Goal: Check status: Check status

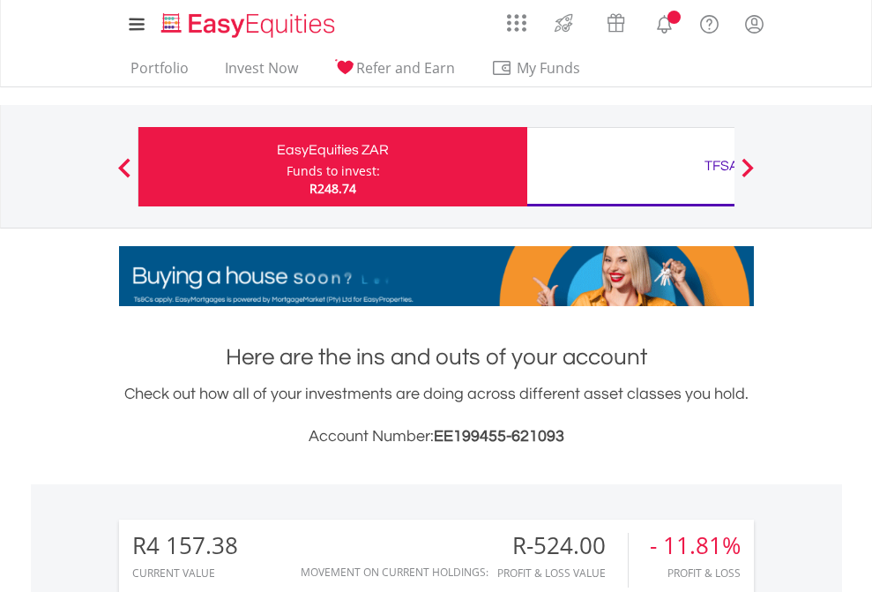
scroll to position [169, 277]
click at [287, 167] on div "Funds to invest:" at bounding box center [333, 171] width 93 height 18
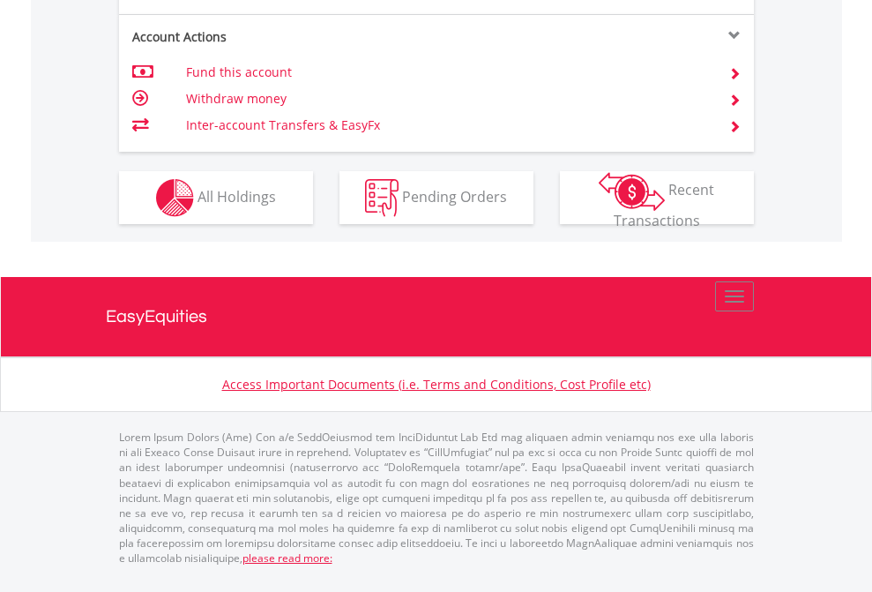
scroll to position [1726, 0]
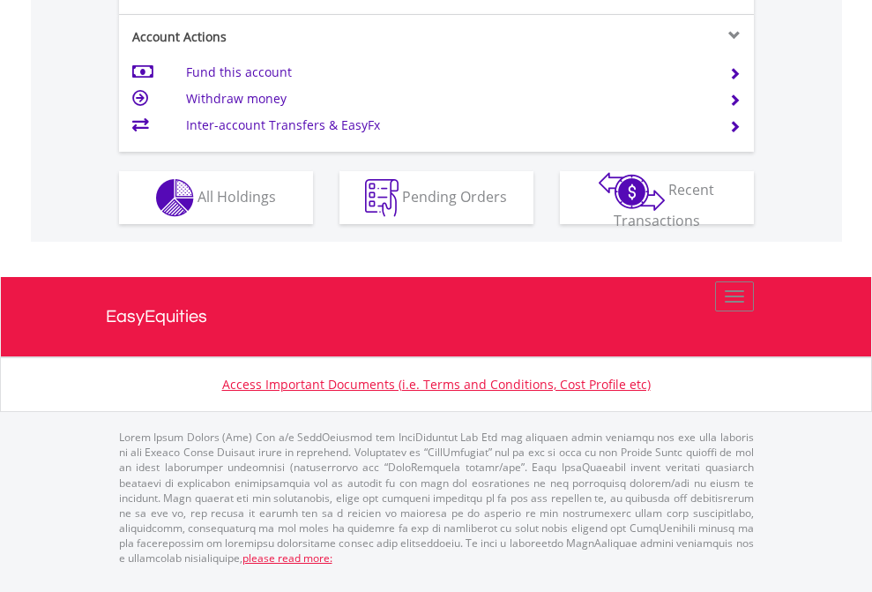
scroll to position [1726, 0]
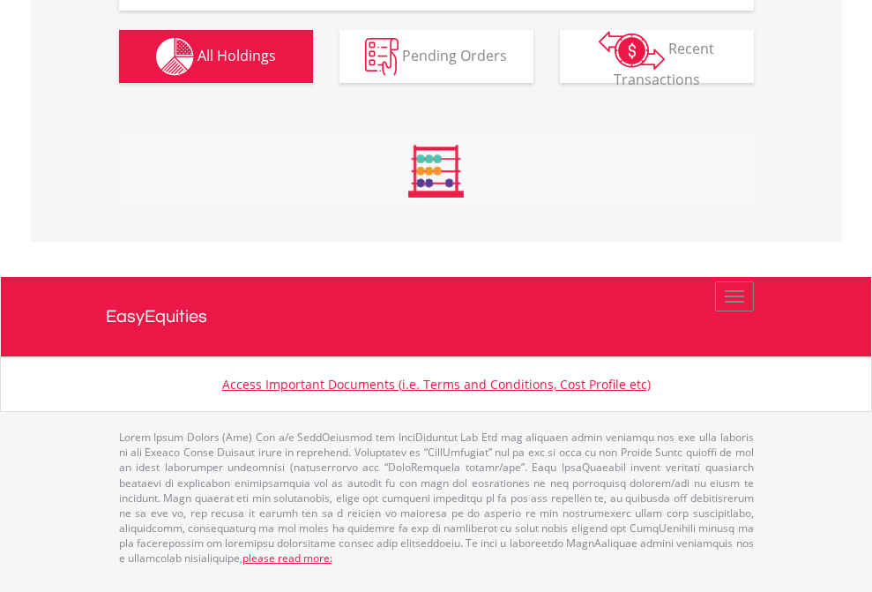
scroll to position [2032, 0]
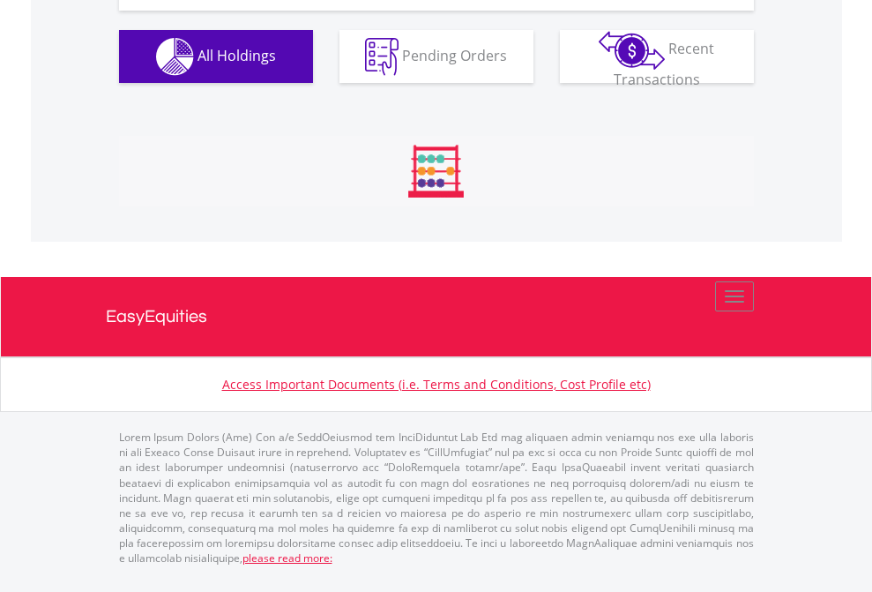
scroll to position [2032, 0]
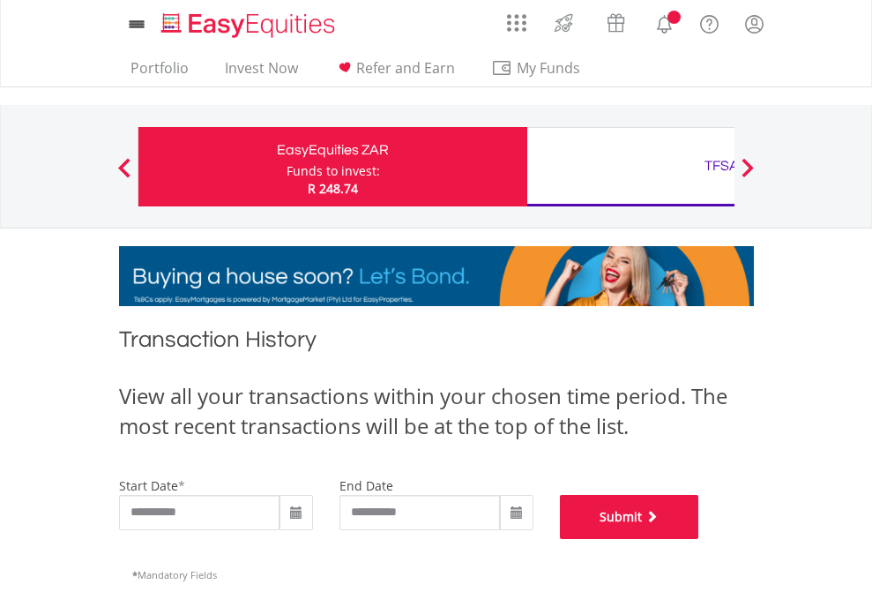
click at [699, 539] on button "Submit" at bounding box center [629, 517] width 139 height 44
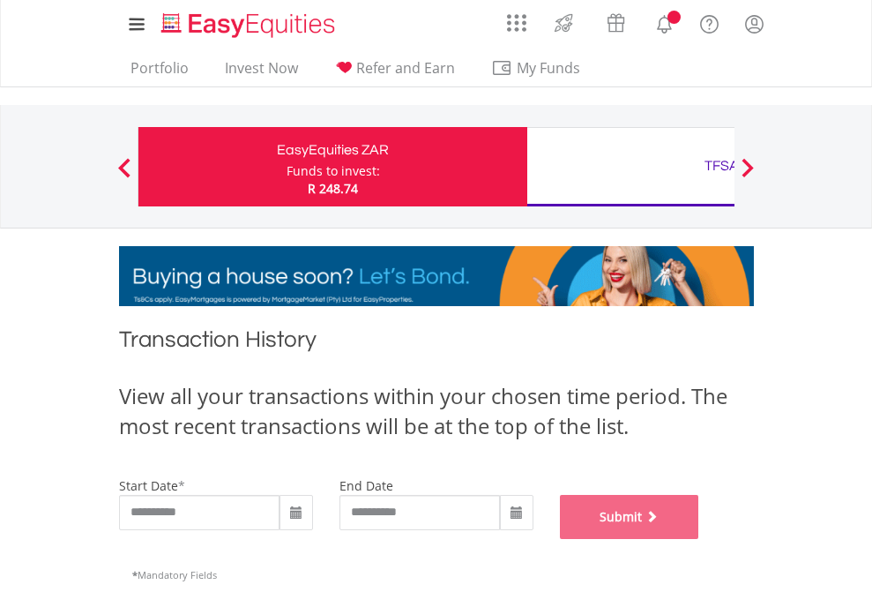
scroll to position [715, 0]
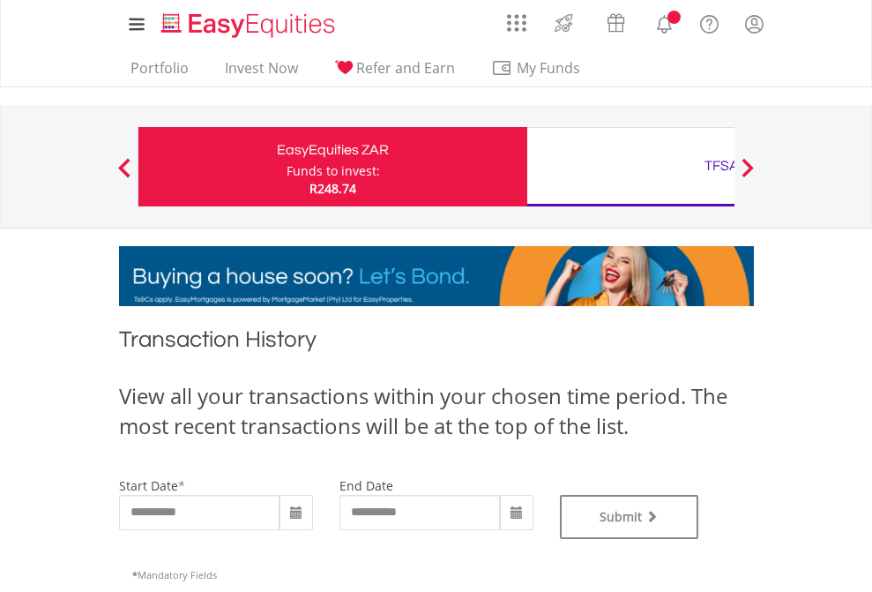
click at [630, 167] on div "TFSA" at bounding box center [722, 165] width 368 height 25
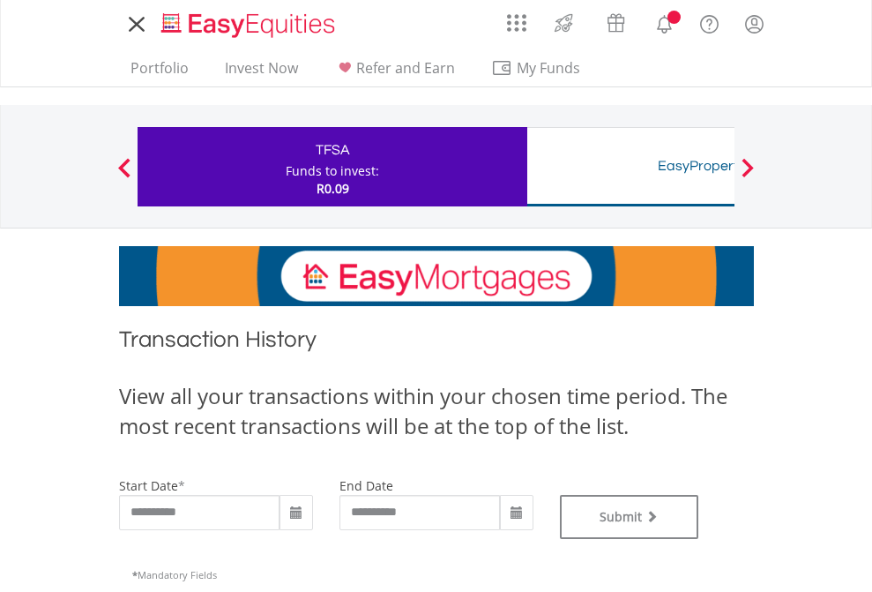
type input "**********"
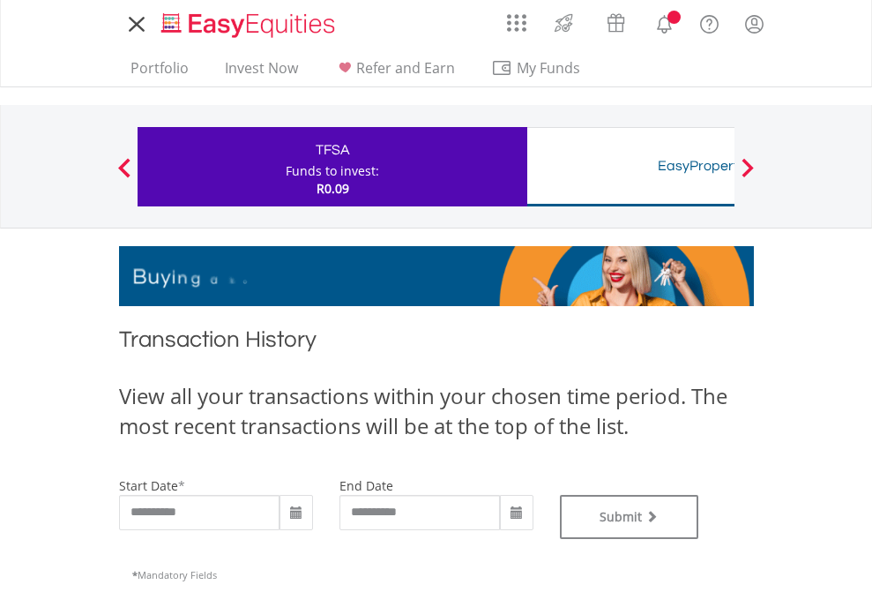
type input "**********"
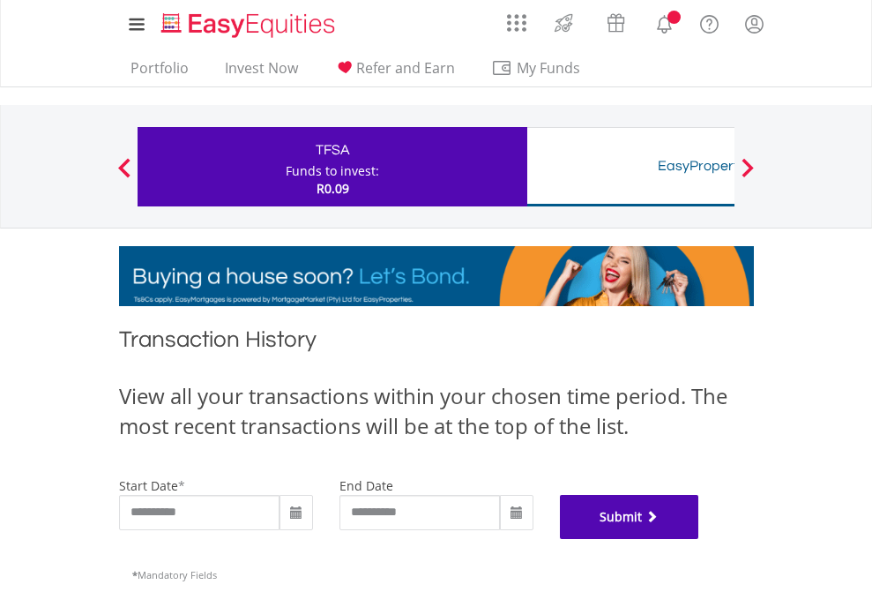
click at [699, 539] on button "Submit" at bounding box center [629, 517] width 139 height 44
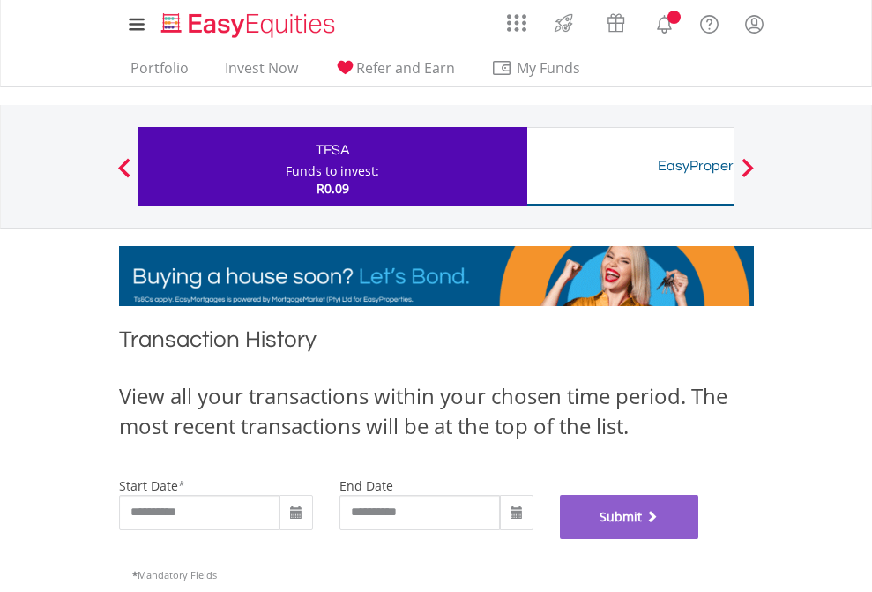
scroll to position [715, 0]
